Goal: Transaction & Acquisition: Purchase product/service

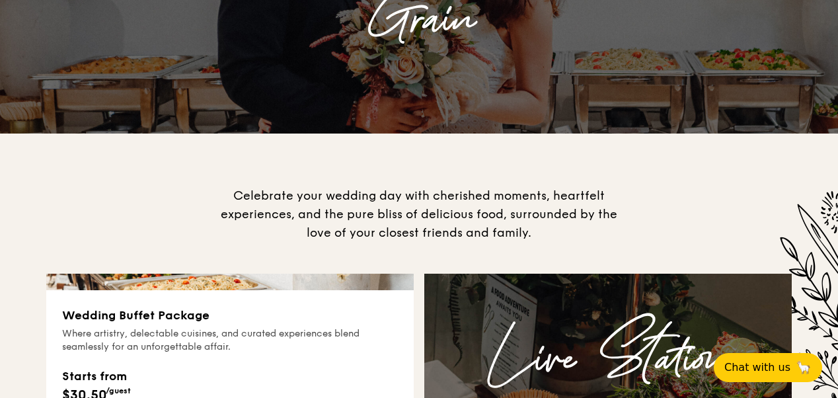
scroll to position [264, 0]
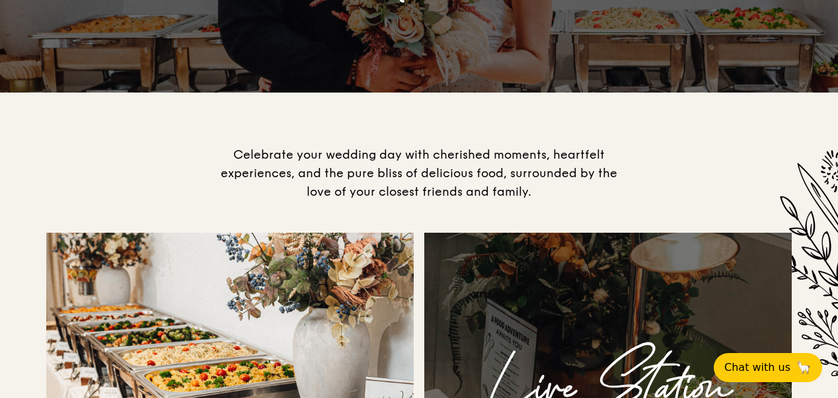
drag, startPoint x: 235, startPoint y: 137, endPoint x: 525, endPoint y: 191, distance: 294.5
drag, startPoint x: 525, startPoint y: 191, endPoint x: 353, endPoint y: 210, distance: 172.9
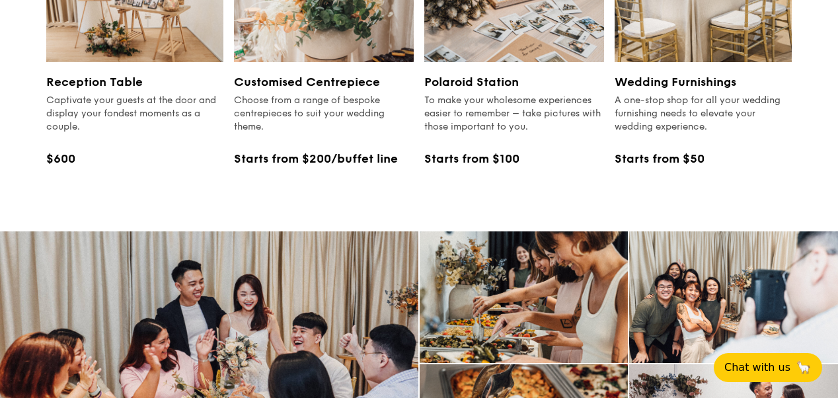
scroll to position [1792, 0]
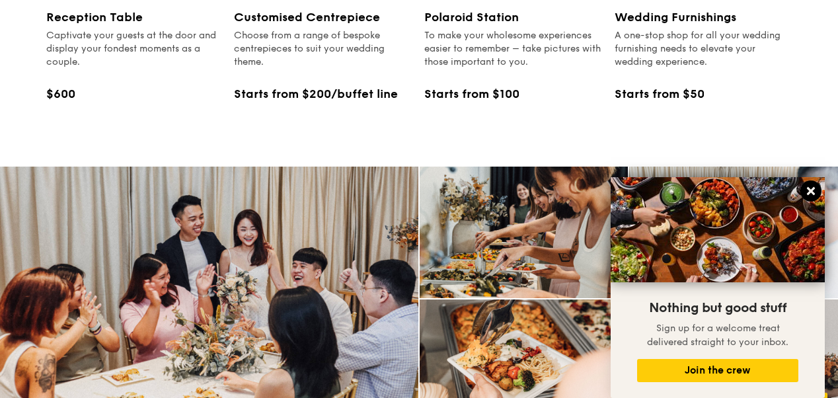
click at [809, 188] on icon at bounding box center [811, 191] width 8 height 8
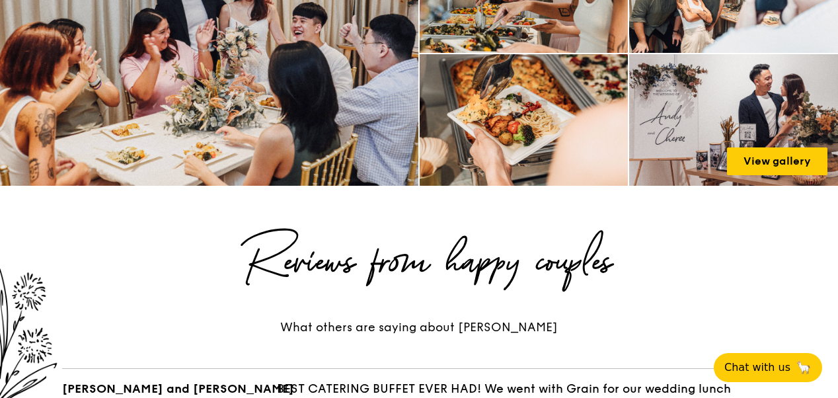
scroll to position [2056, 0]
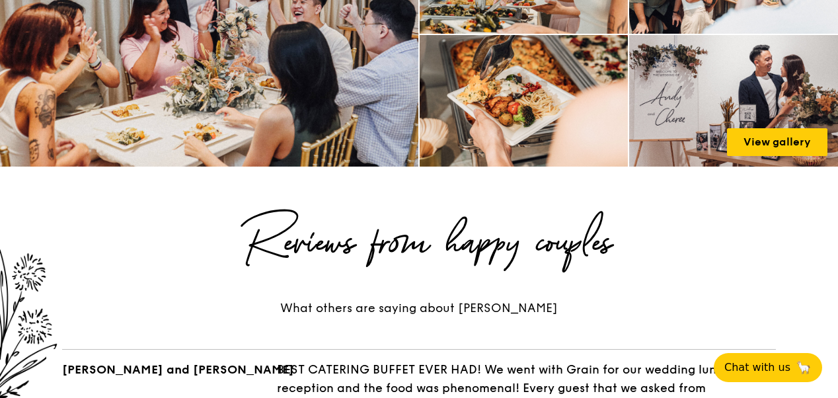
drag, startPoint x: 229, startPoint y: 233, endPoint x: 719, endPoint y: 203, distance: 491.3
click at [719, 219] on div "Reviews from happy couples" at bounding box center [418, 243] width 745 height 48
drag, startPoint x: 520, startPoint y: 303, endPoint x: 513, endPoint y: 307, distance: 8.3
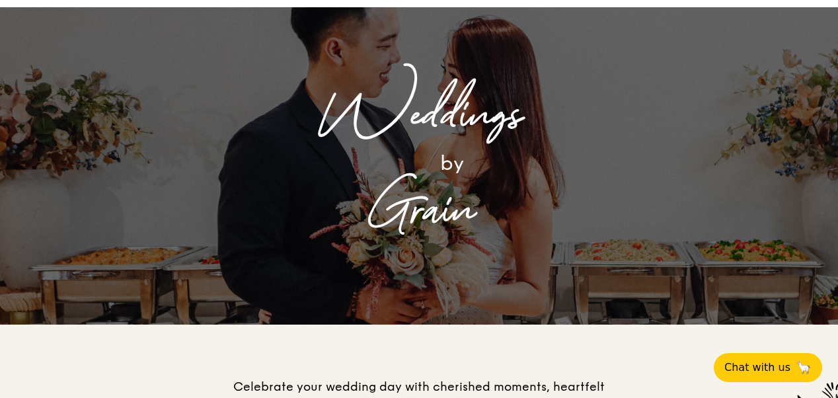
scroll to position [0, 0]
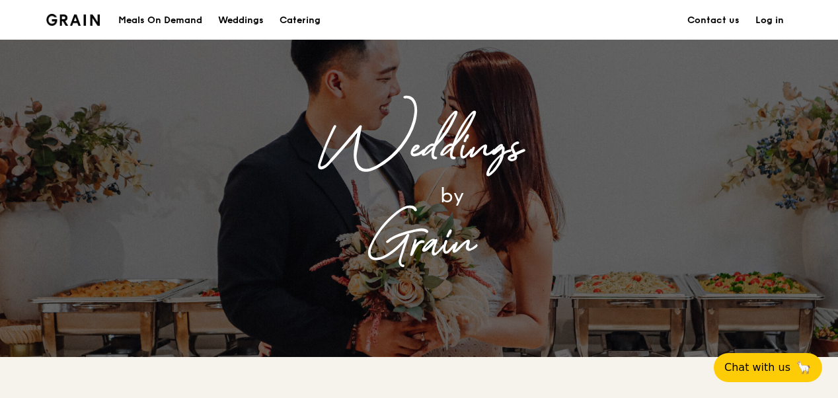
click at [160, 20] on div "Meals On Demand" at bounding box center [160, 21] width 84 height 40
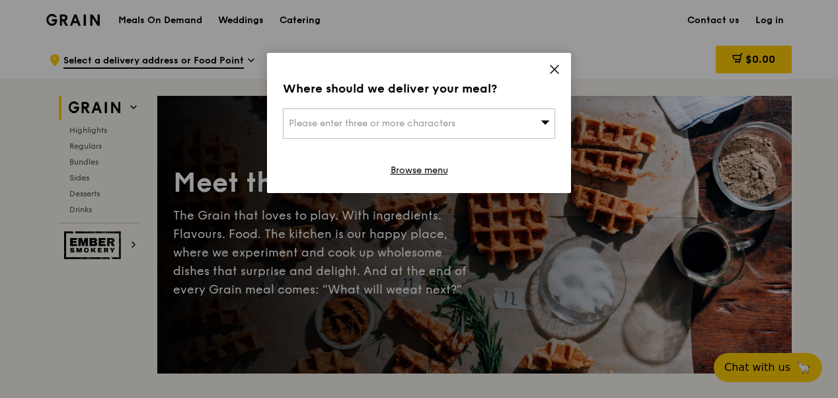
click at [482, 129] on div "Please enter three or more characters" at bounding box center [419, 123] width 272 height 30
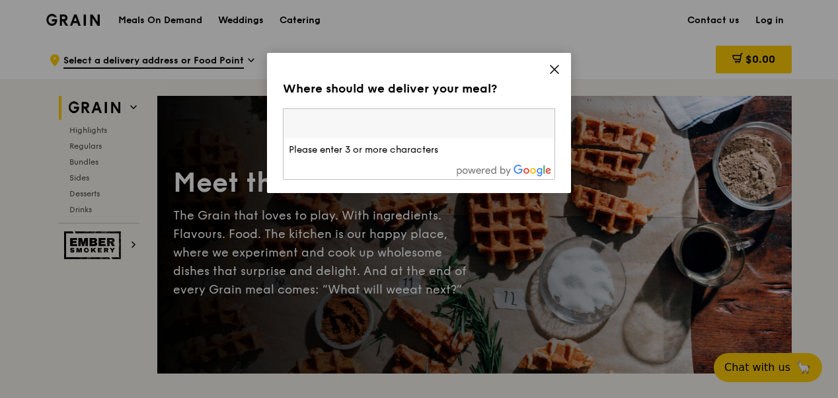
click at [482, 129] on input "search" at bounding box center [419, 123] width 271 height 29
click at [552, 65] on icon at bounding box center [555, 69] width 12 height 12
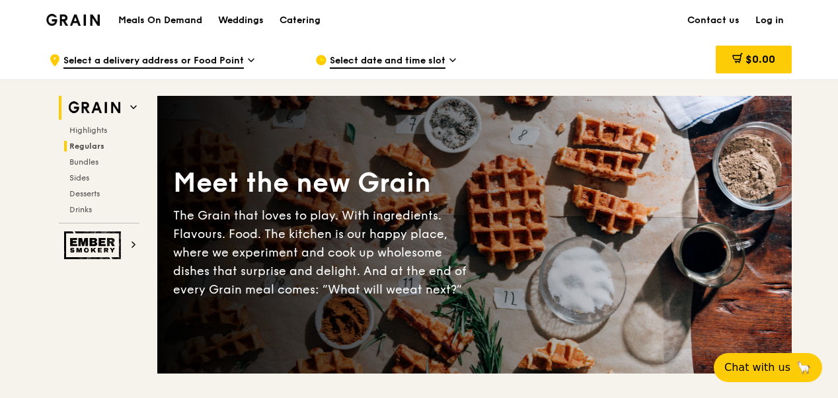
click at [83, 148] on span "Regulars" at bounding box center [86, 145] width 35 height 9
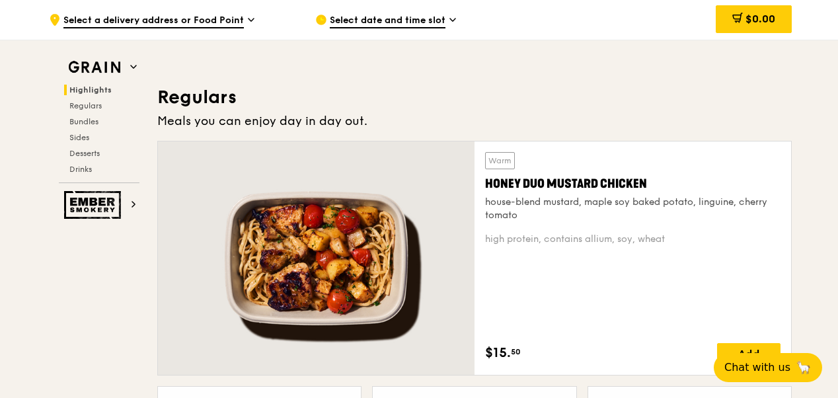
scroll to position [845, 0]
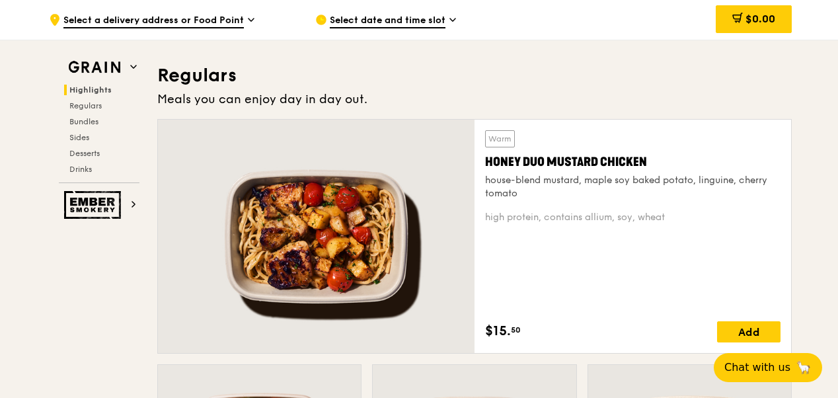
drag, startPoint x: 163, startPoint y: 71, endPoint x: 367, endPoint y: 92, distance: 205.2
drag, startPoint x: 367, startPoint y: 92, endPoint x: 464, endPoint y: 90, distance: 97.2
click at [464, 90] on div "Meals you can enjoy day in day out." at bounding box center [474, 99] width 634 height 19
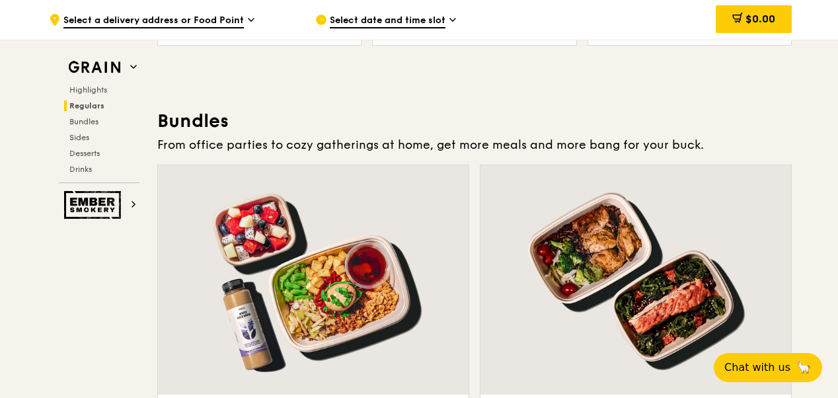
scroll to position [1836, 0]
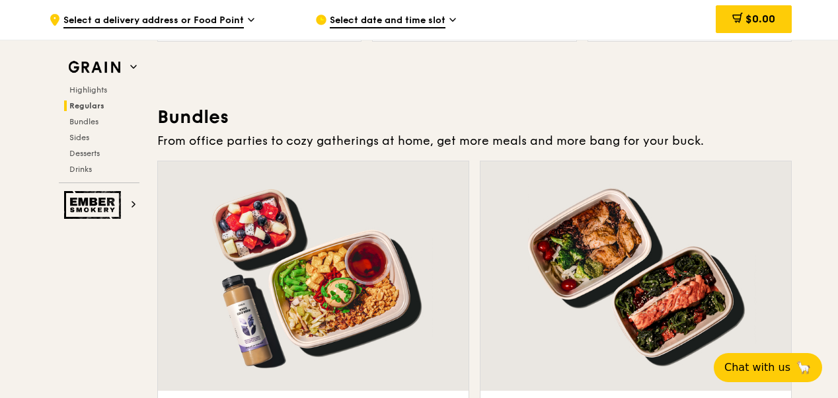
drag, startPoint x: 159, startPoint y: 116, endPoint x: 732, endPoint y: 140, distance: 573.5
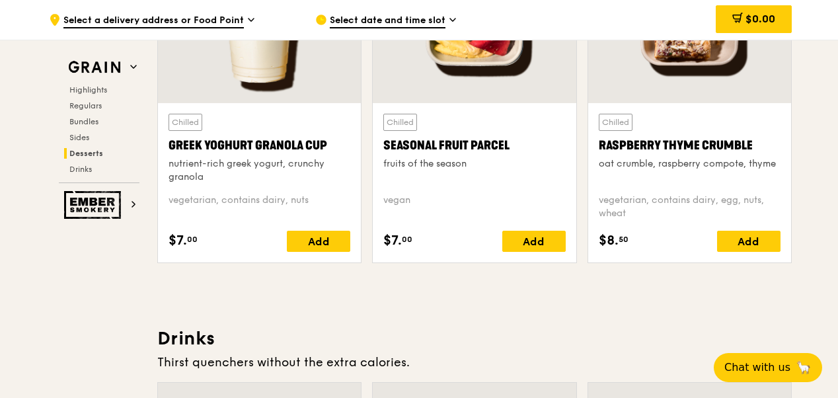
scroll to position [4149, 0]
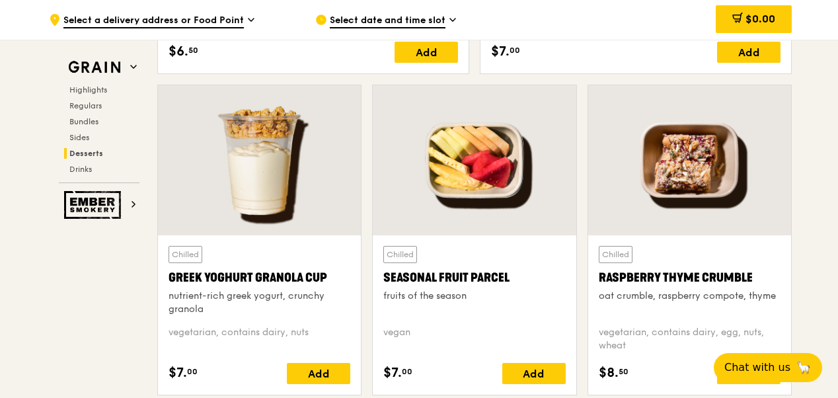
click at [369, 233] on div "Chilled Seasonal Fruit Parcel fruits of the season [GEOGRAPHIC_DATA] $7. 00 Add" at bounding box center [474, 245] width 215 height 321
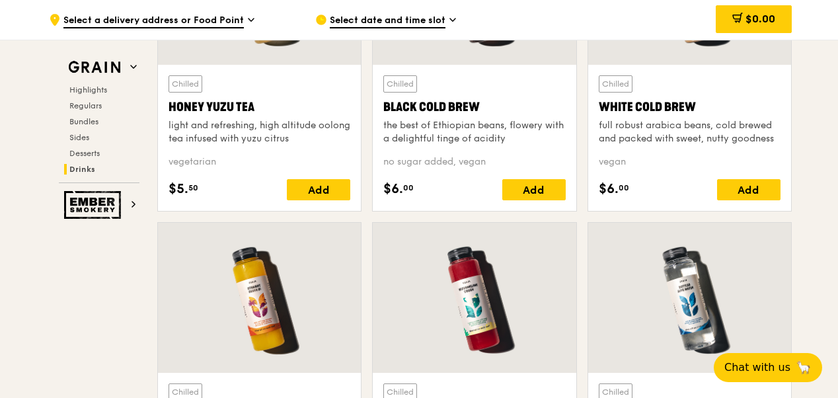
scroll to position [5074, 0]
